Goal: Information Seeking & Learning: Learn about a topic

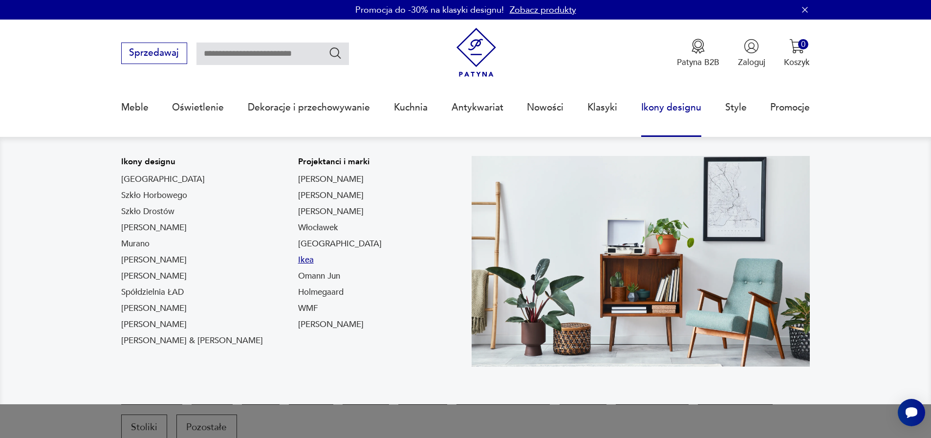
click at [298, 262] on link "Ikea" at bounding box center [306, 260] width 16 height 12
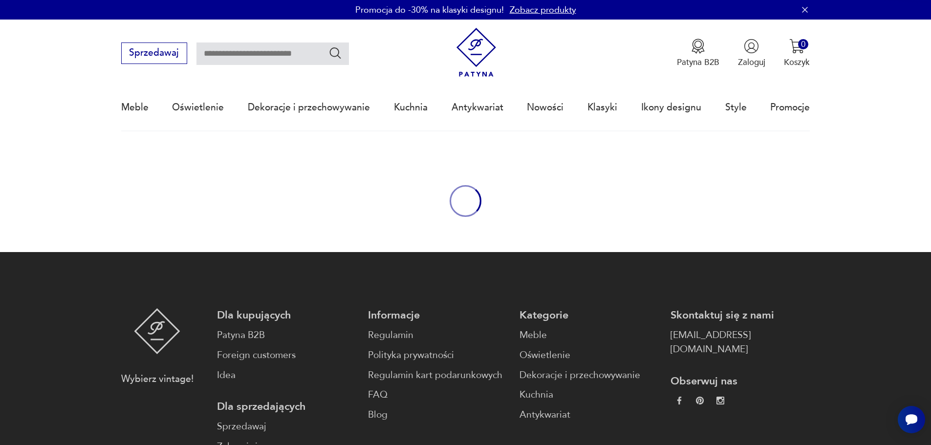
type input "****"
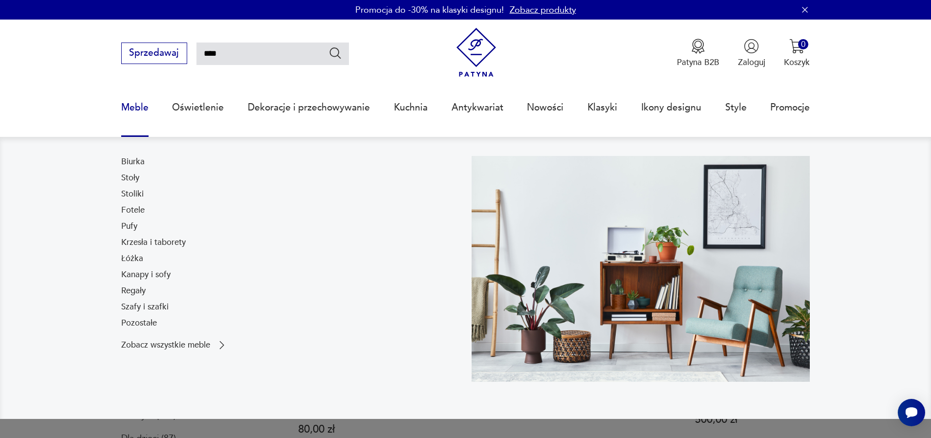
click at [137, 107] on link "Meble" at bounding box center [134, 107] width 27 height 45
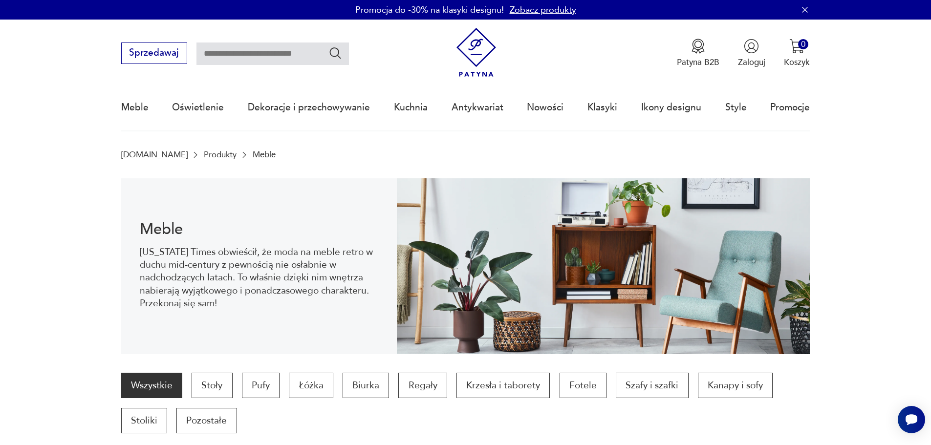
click at [484, 55] on img at bounding box center [476, 52] width 49 height 49
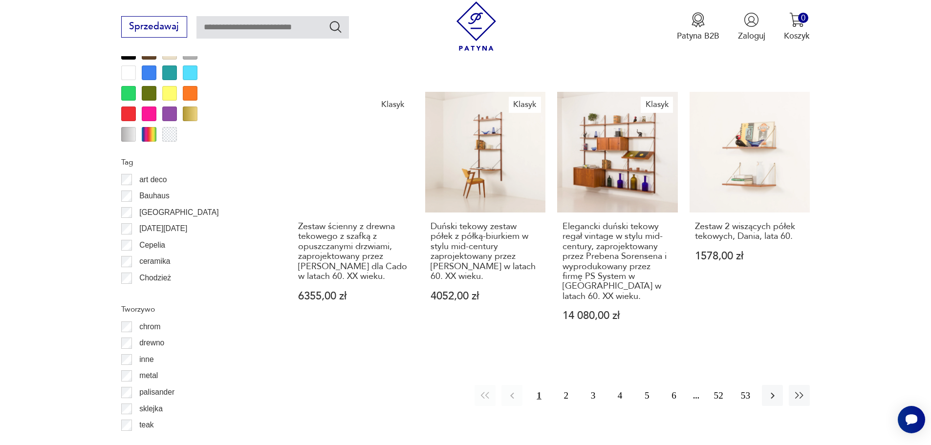
scroll to position [1254, 0]
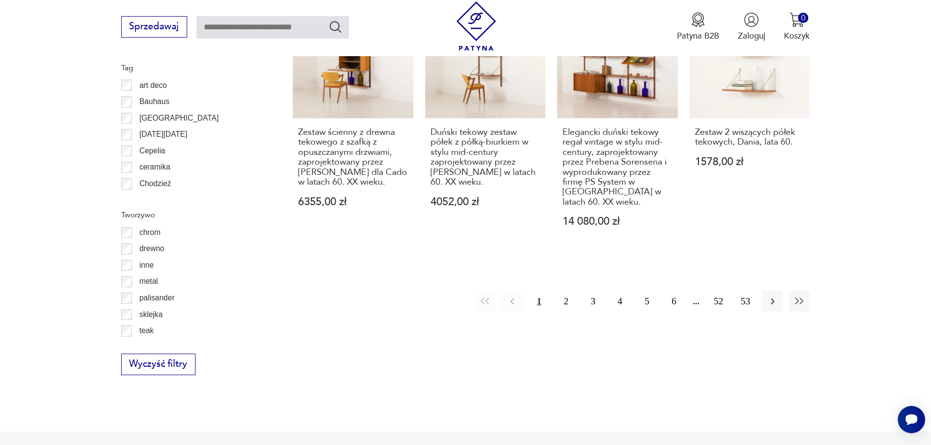
click at [148, 228] on p "chrom" at bounding box center [149, 232] width 21 height 13
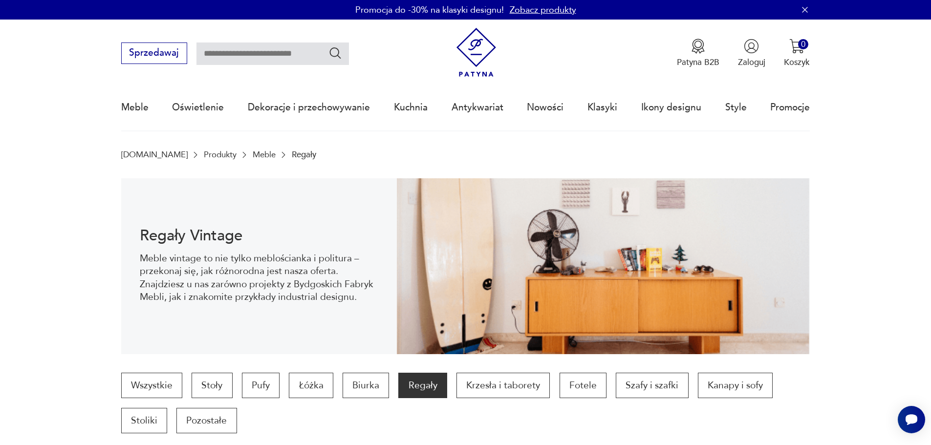
click at [476, 69] on img at bounding box center [476, 52] width 49 height 49
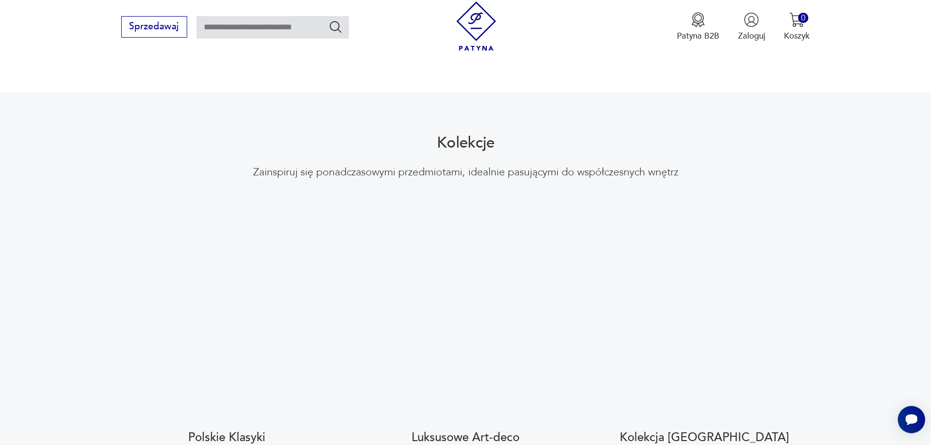
scroll to position [1222, 0]
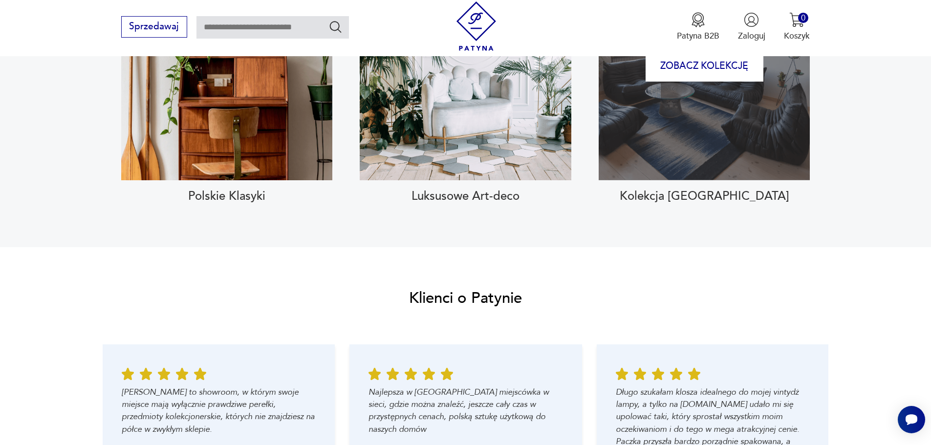
click at [717, 128] on div "Zobacz kolekcję" at bounding box center [704, 66] width 211 height 227
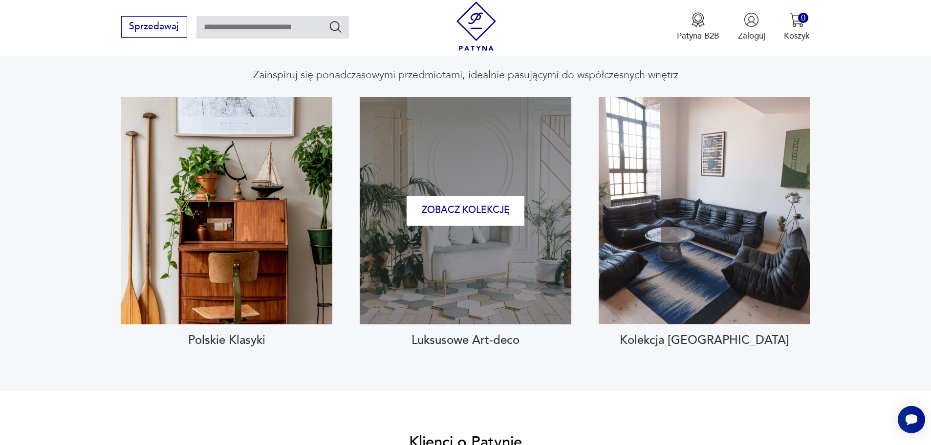
scroll to position [929, 0]
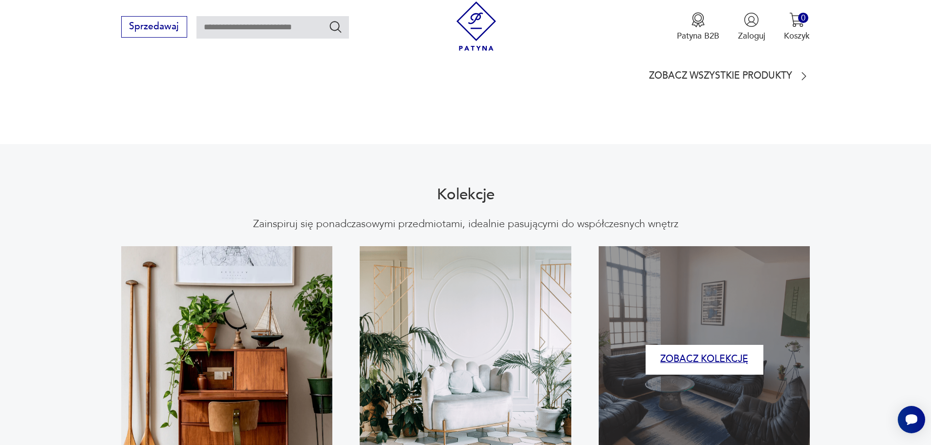
click at [699, 346] on button "Zobacz kolekcję" at bounding box center [705, 360] width 118 height 30
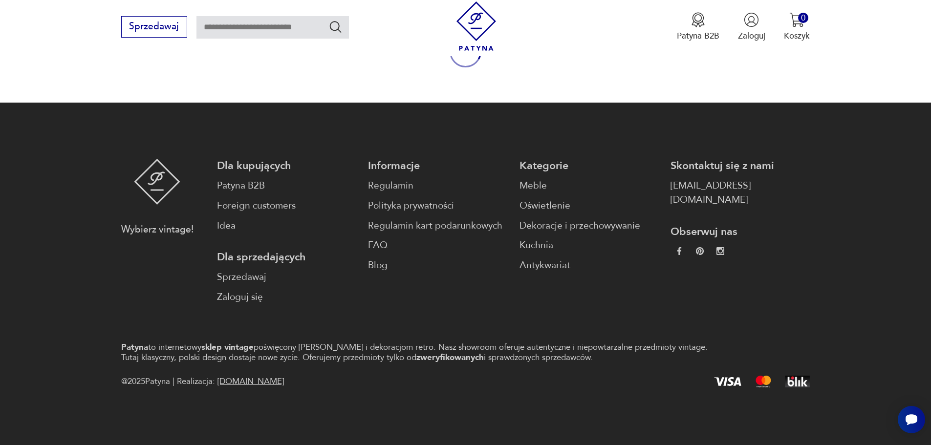
type input "****"
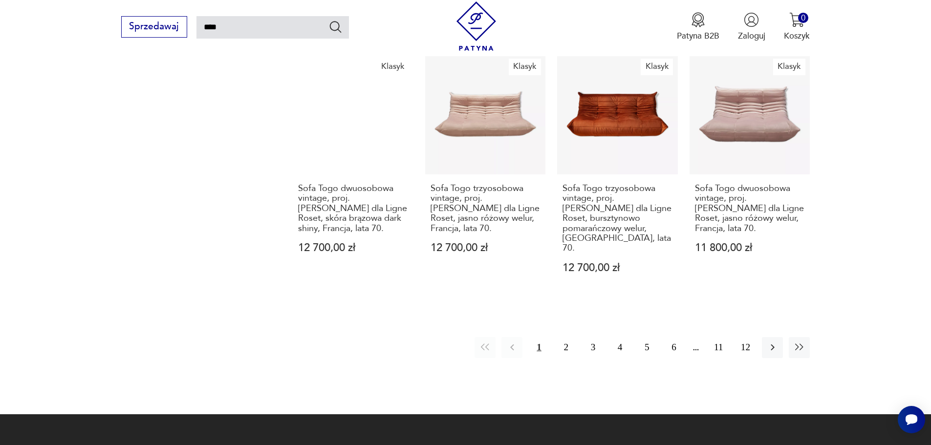
scroll to position [1059, 0]
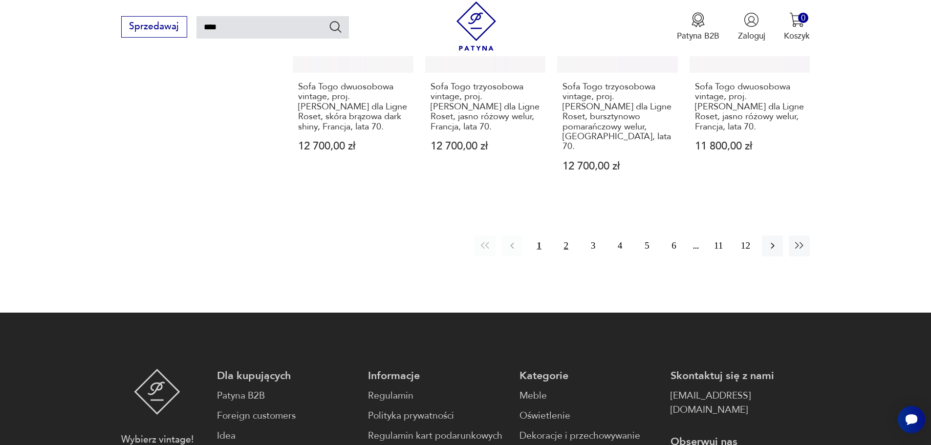
click at [569, 236] on button "2" at bounding box center [566, 246] width 21 height 21
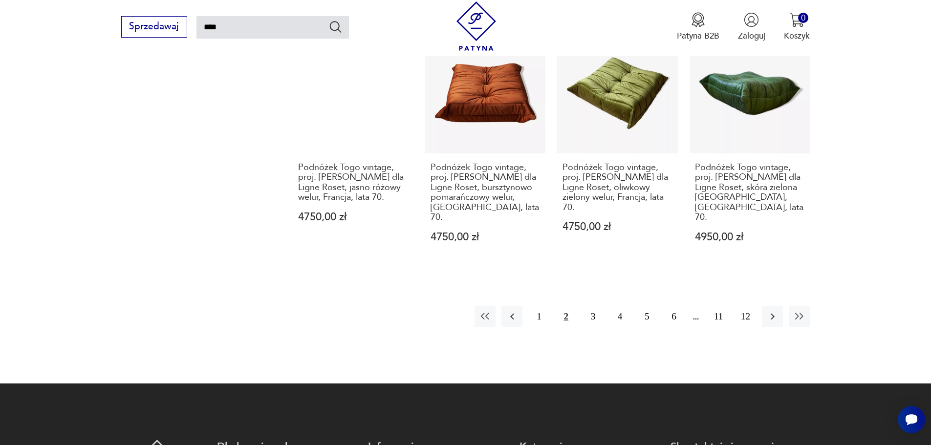
scroll to position [1131, 0]
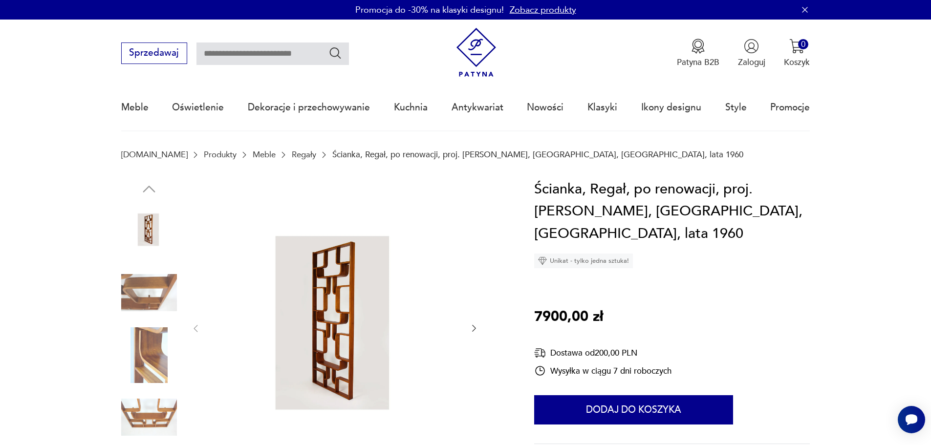
click at [162, 272] on img at bounding box center [149, 293] width 56 height 56
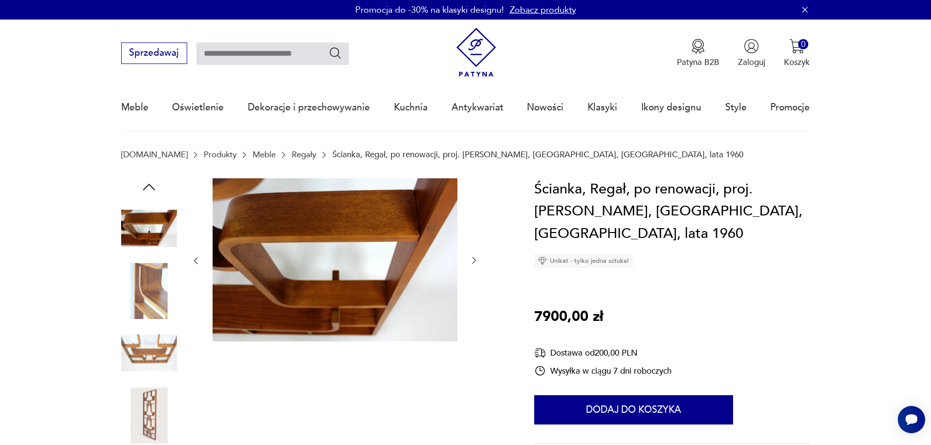
click at [154, 313] on img at bounding box center [149, 291] width 56 height 56
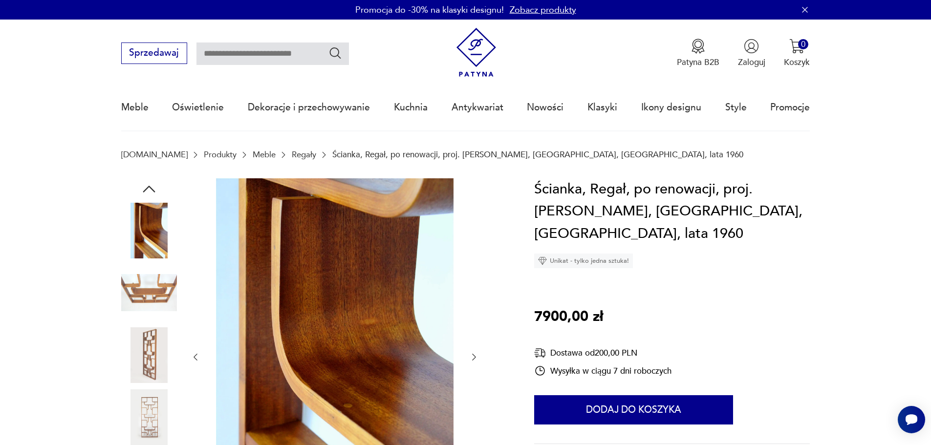
click at [149, 299] on img at bounding box center [149, 293] width 56 height 56
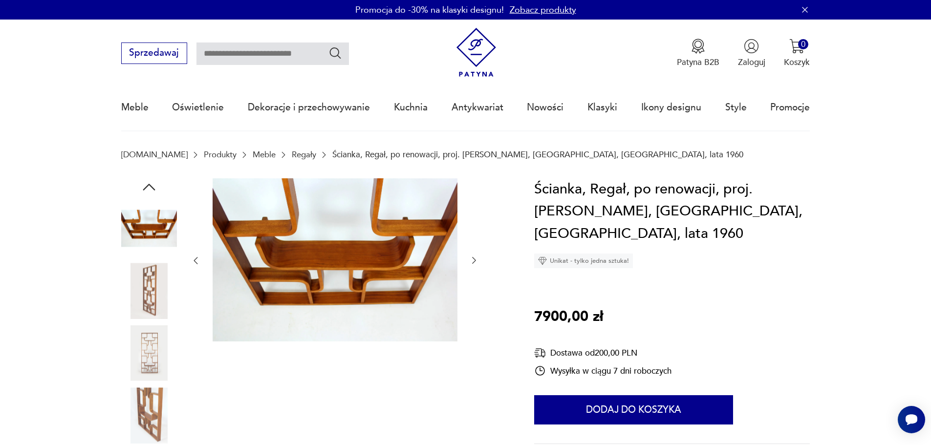
click at [157, 330] on img at bounding box center [149, 353] width 56 height 56
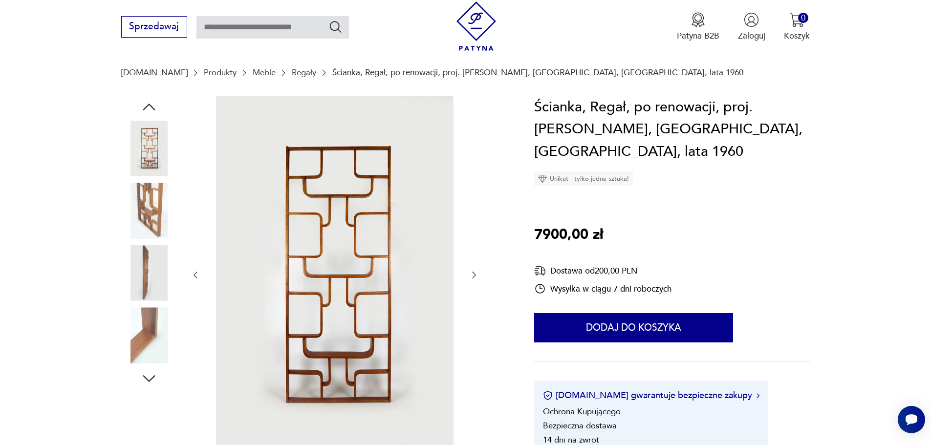
scroll to position [98, 0]
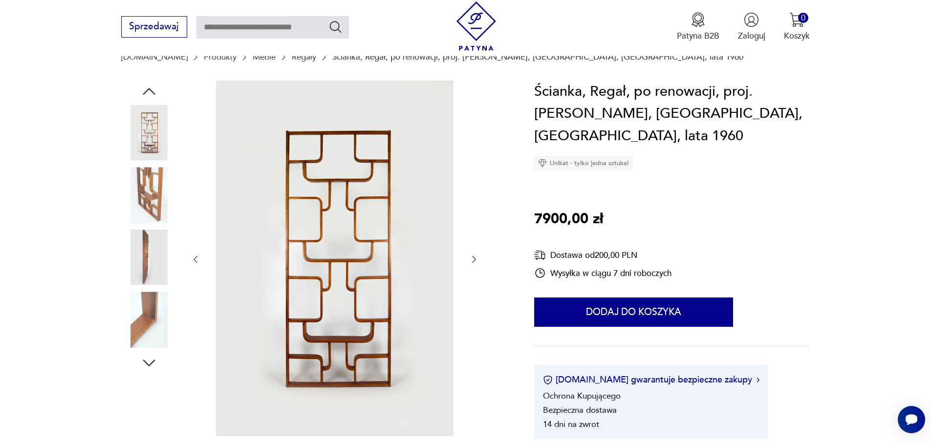
click at [151, 275] on img at bounding box center [149, 258] width 56 height 56
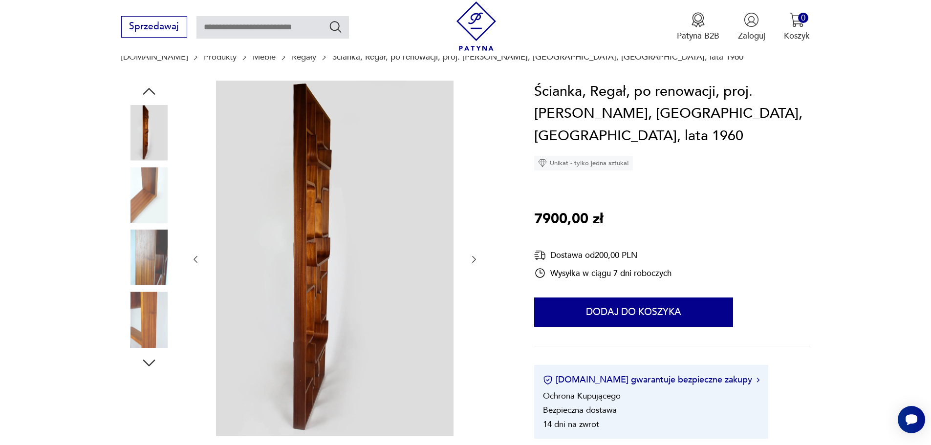
click at [148, 257] on img at bounding box center [149, 258] width 56 height 56
